Goal: Task Accomplishment & Management: Manage account settings

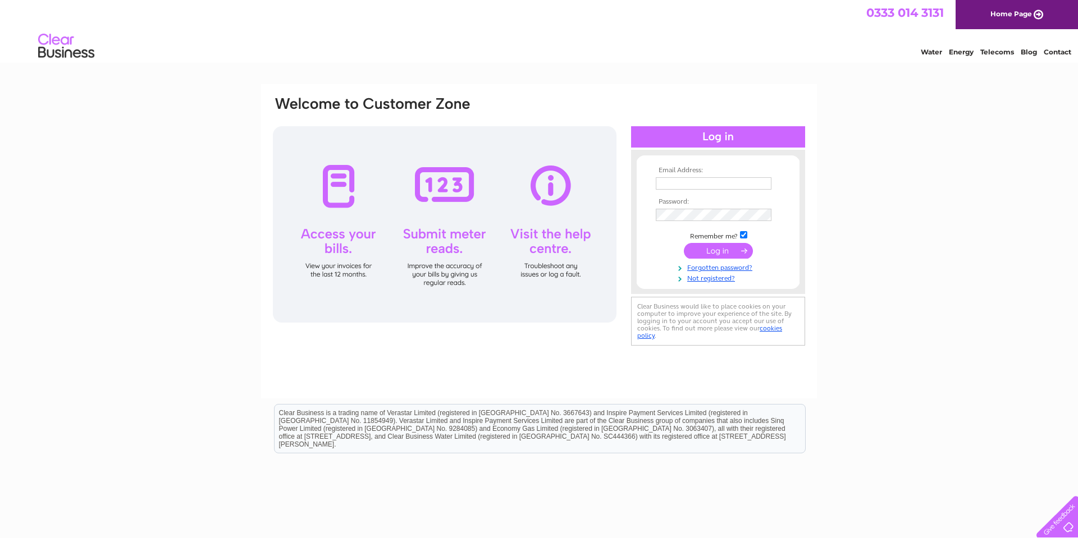
click at [674, 184] on input "text" at bounding box center [714, 183] width 116 height 12
type input "[PERSON_NAME][EMAIL_ADDRESS][PERSON_NAME][DOMAIN_NAME]"
click at [684, 244] on input "submit" at bounding box center [718, 252] width 69 height 16
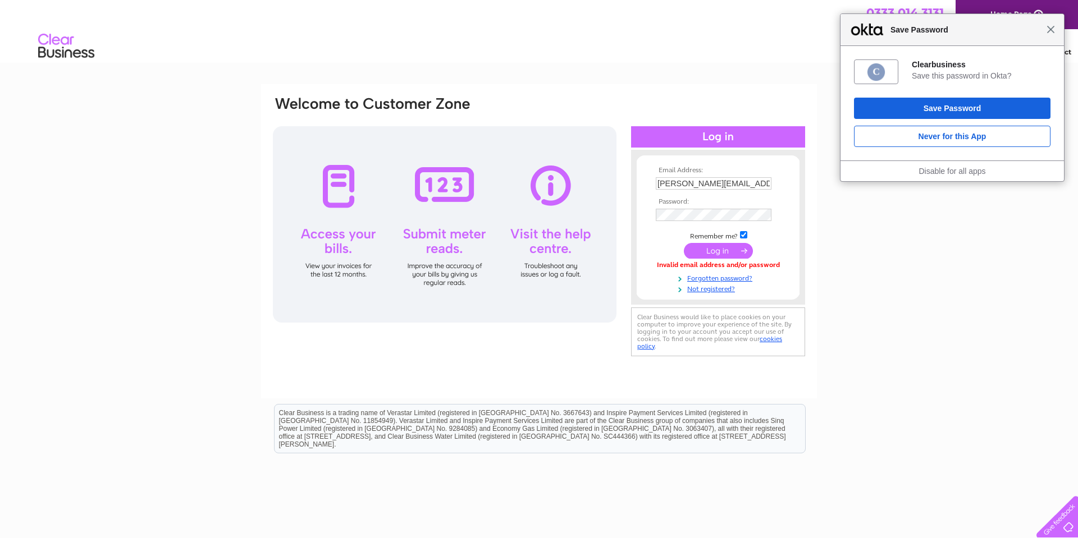
click at [1051, 28] on span "Close" at bounding box center [1050, 29] width 8 height 8
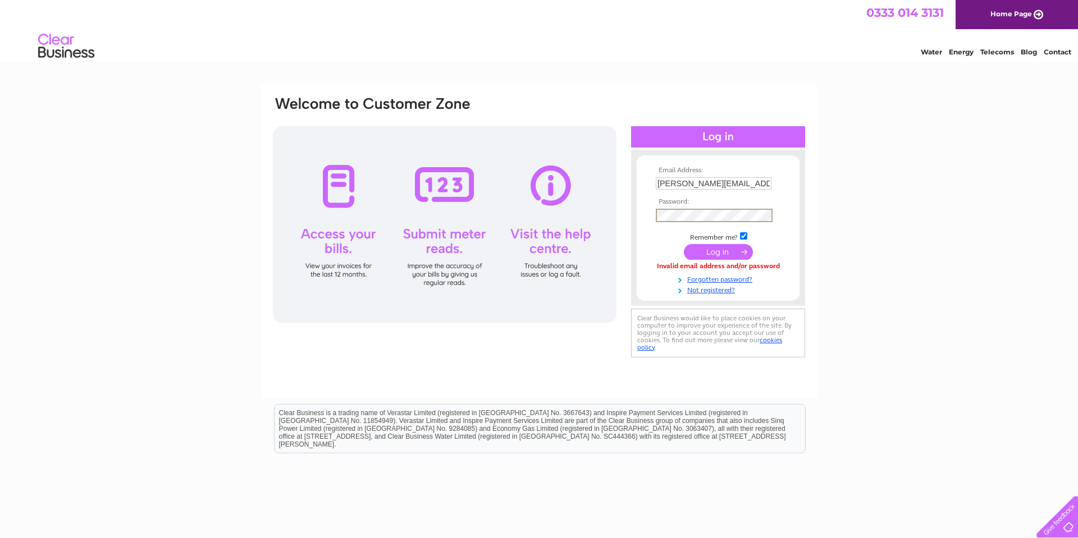
click at [684, 244] on input "submit" at bounding box center [718, 252] width 69 height 16
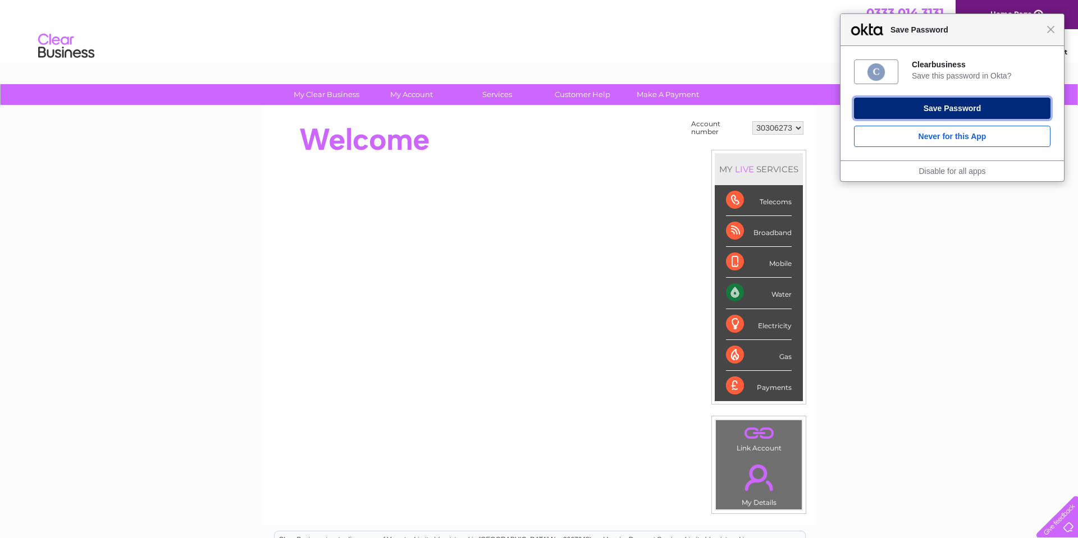
click at [944, 104] on button "Save Password" at bounding box center [952, 108] width 196 height 21
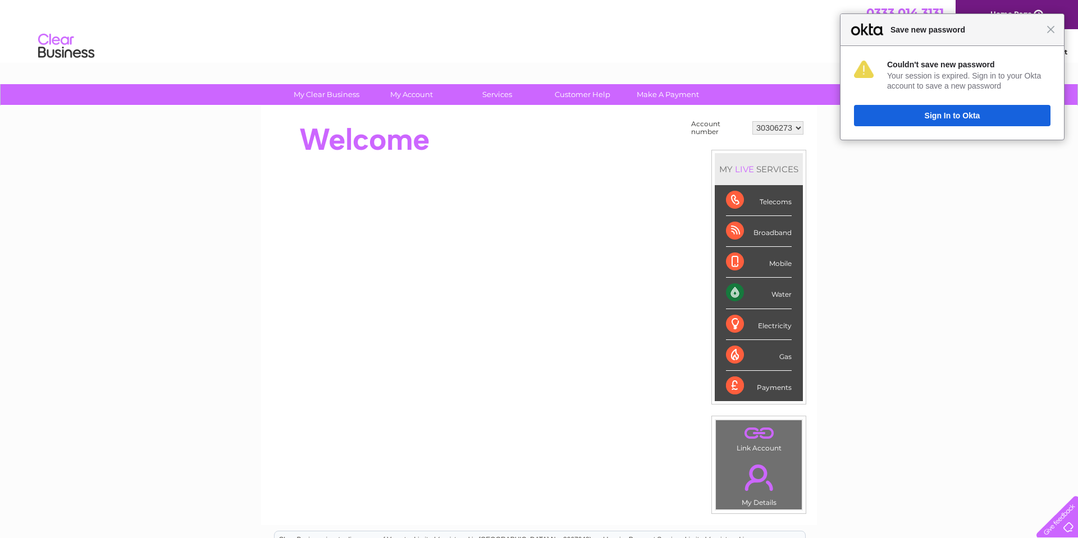
click at [1049, 27] on span "Close" at bounding box center [1050, 29] width 8 height 8
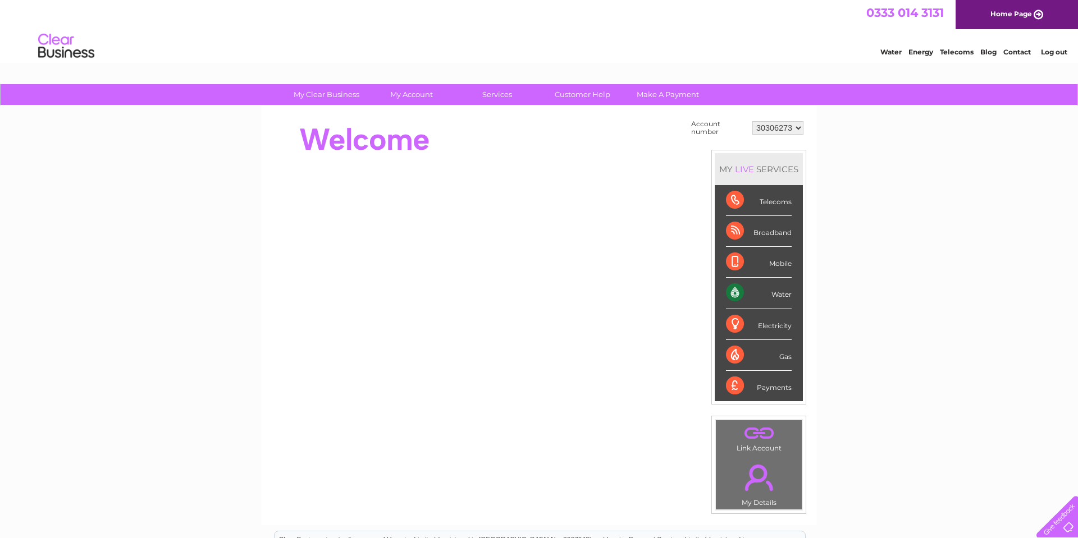
click at [732, 290] on div "Water" at bounding box center [759, 293] width 66 height 31
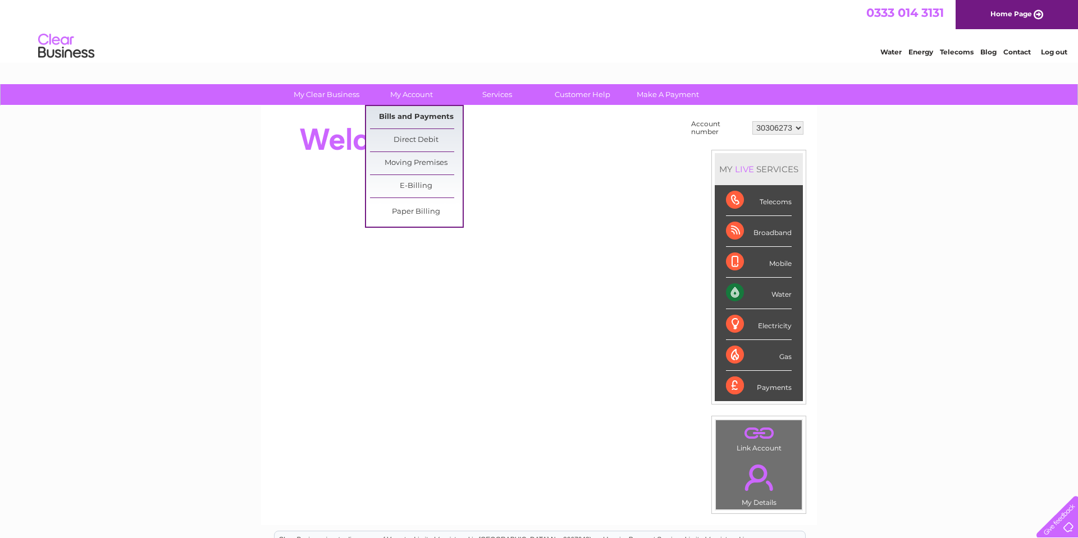
click at [420, 114] on link "Bills and Payments" at bounding box center [416, 117] width 93 height 22
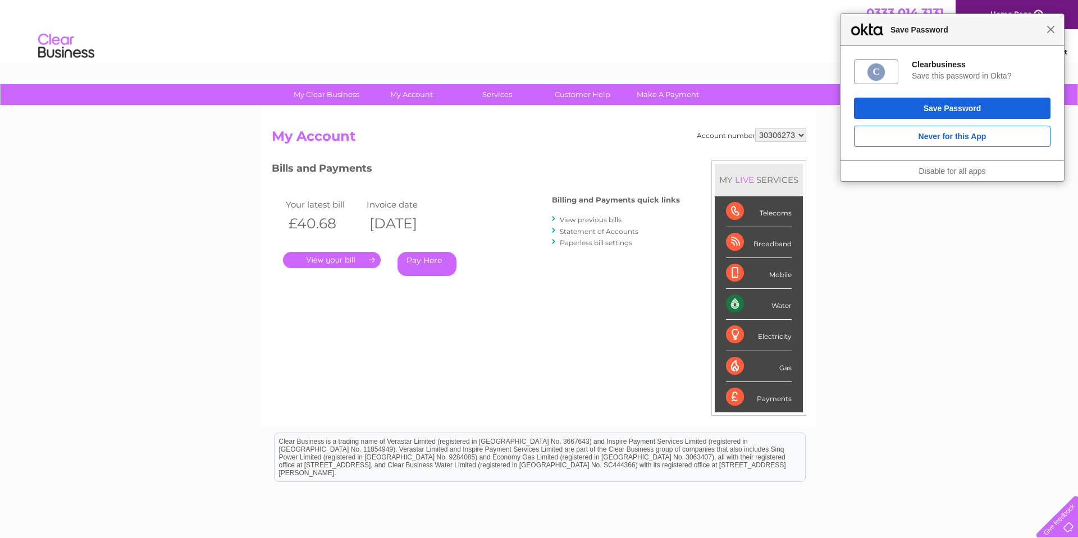
click at [1051, 26] on span "Close" at bounding box center [1050, 29] width 8 height 8
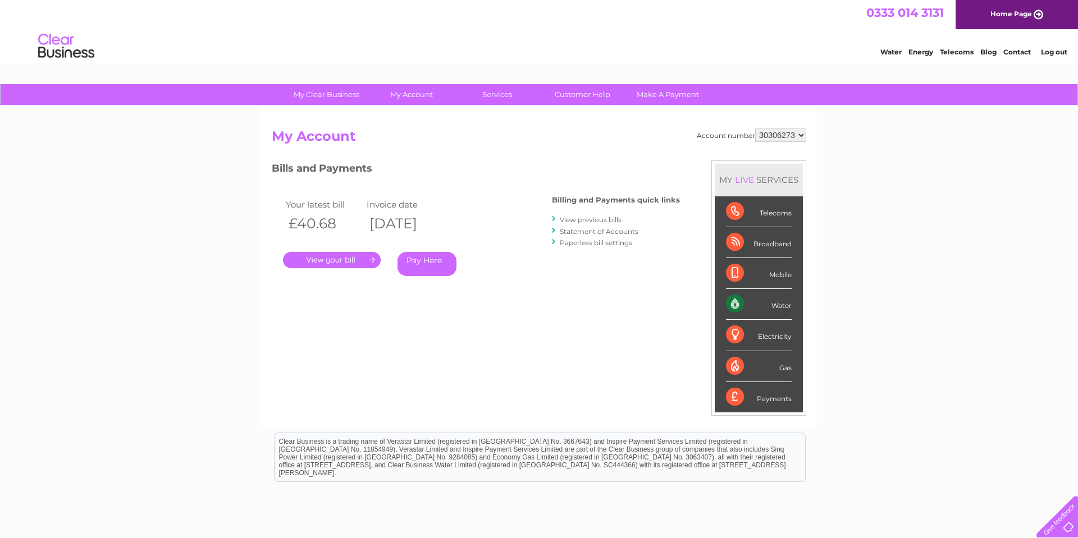
click at [310, 261] on link "." at bounding box center [332, 260] width 98 height 16
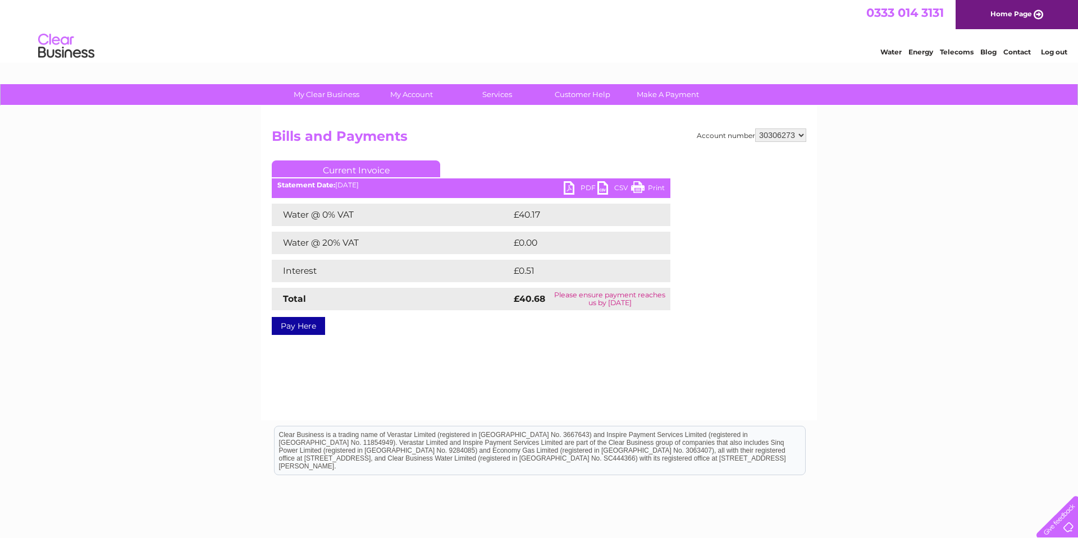
click at [575, 189] on link "PDF" at bounding box center [581, 189] width 34 height 16
